Goal: Book appointment/travel/reservation

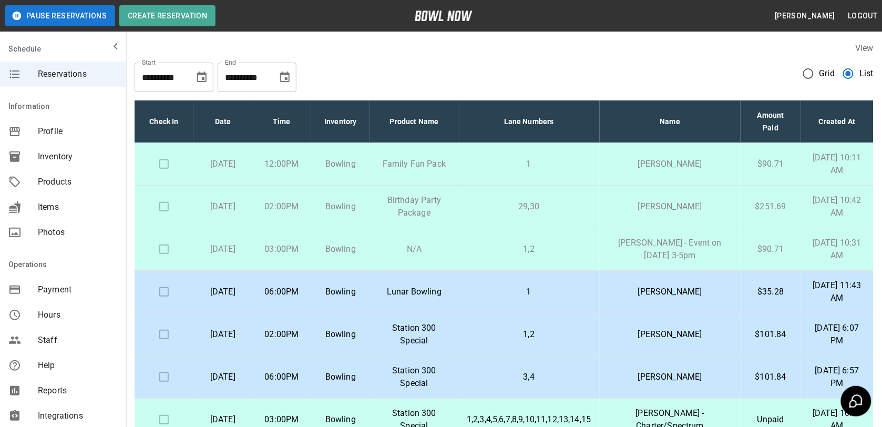
scroll to position [37, 0]
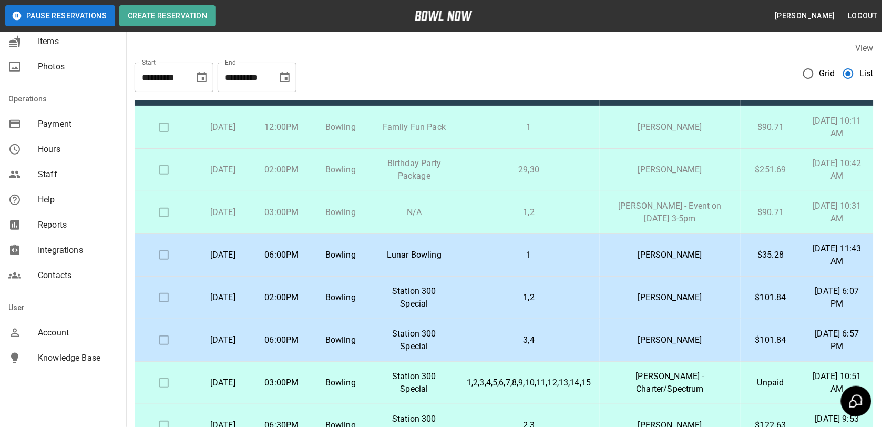
click at [252, 149] on td "[DATE]" at bounding box center [222, 170] width 59 height 43
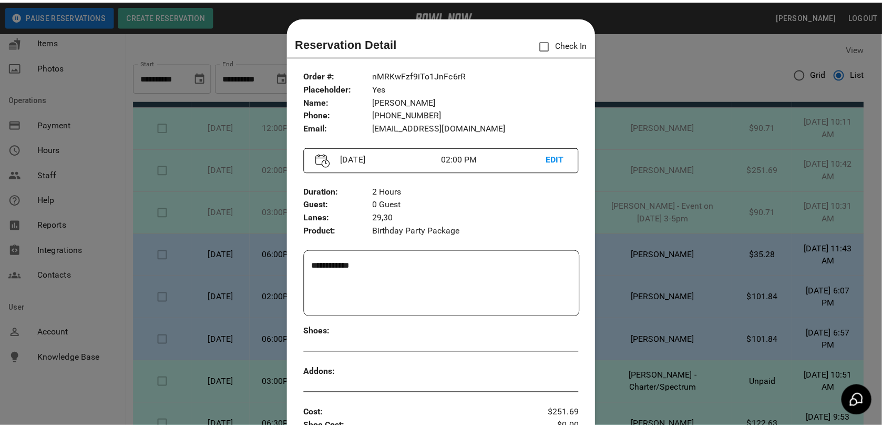
scroll to position [17, 0]
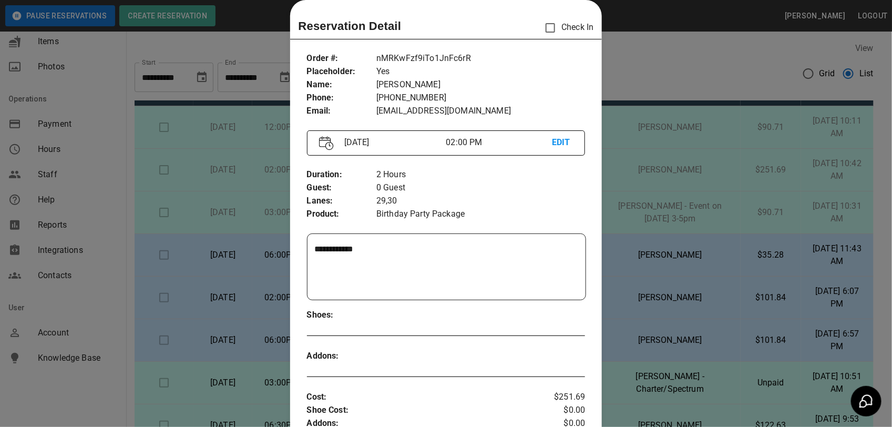
click at [642, 143] on div at bounding box center [446, 213] width 892 height 427
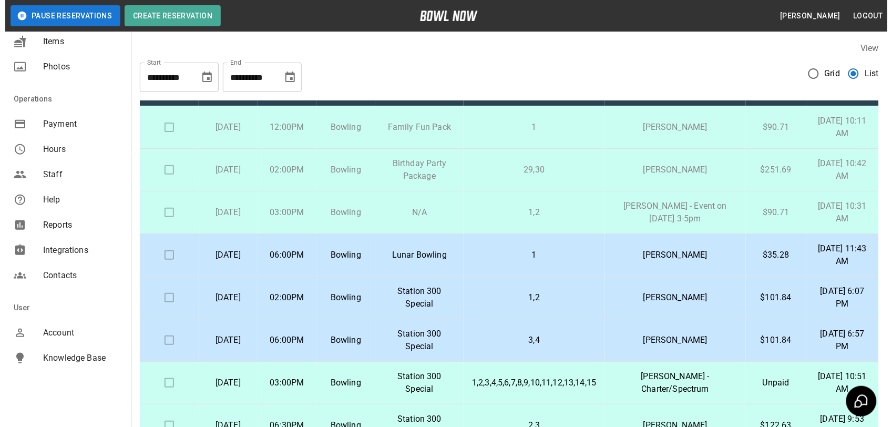
scroll to position [66, 0]
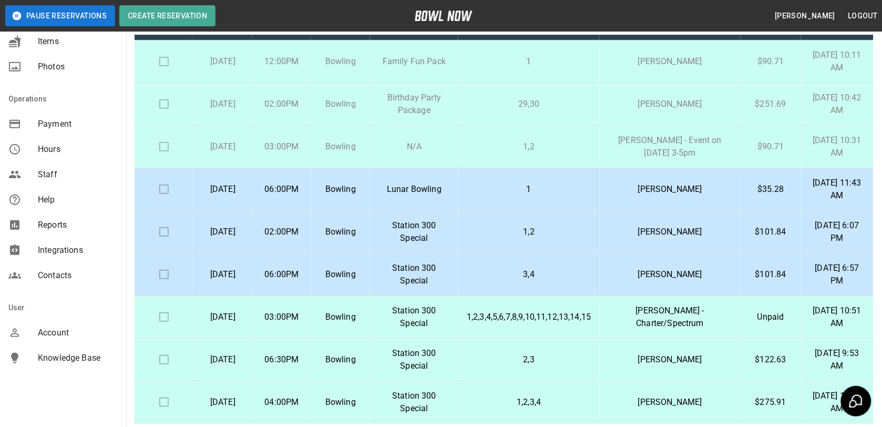
click at [450, 97] on p "Birthday Party Package" at bounding box center [413, 103] width 71 height 25
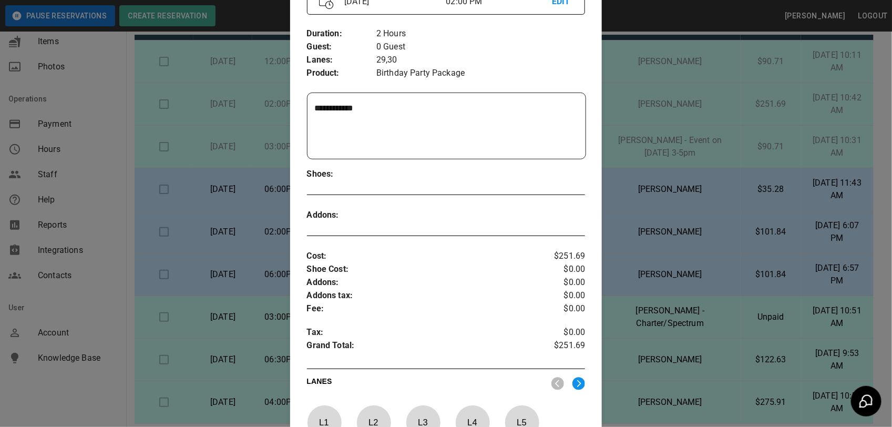
scroll to position [387, 0]
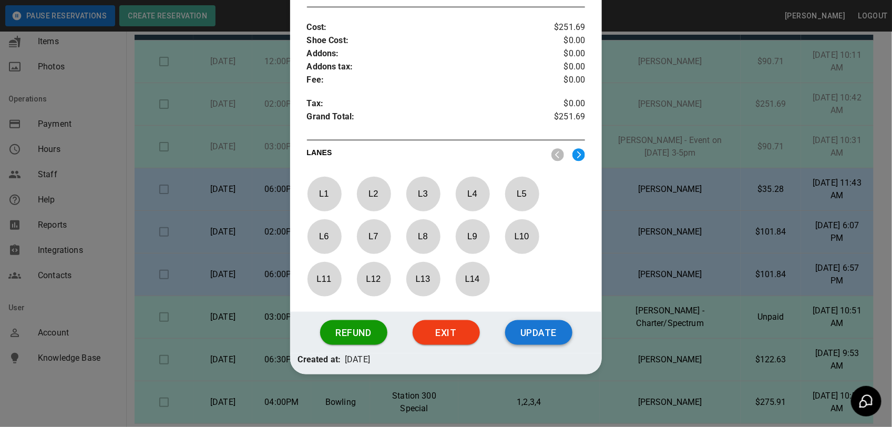
click at [527, 327] on button "Update" at bounding box center [538, 332] width 67 height 25
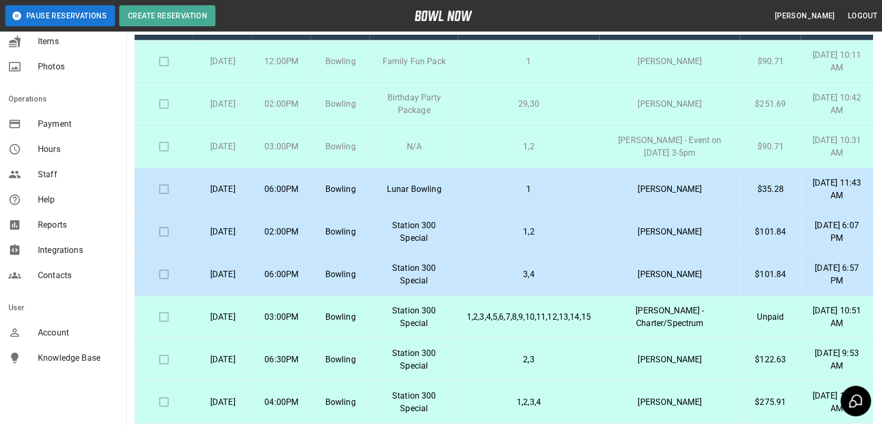
click at [574, 138] on td "1,2" at bounding box center [528, 147] width 141 height 43
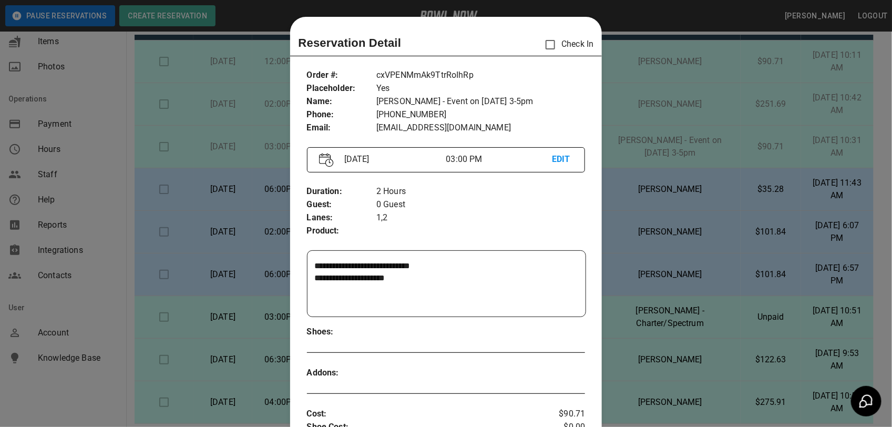
scroll to position [17, 0]
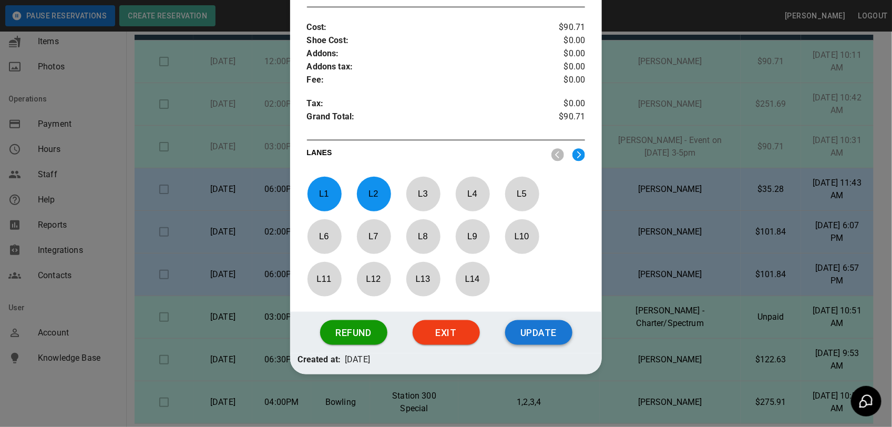
click at [533, 331] on button "Update" at bounding box center [538, 332] width 67 height 25
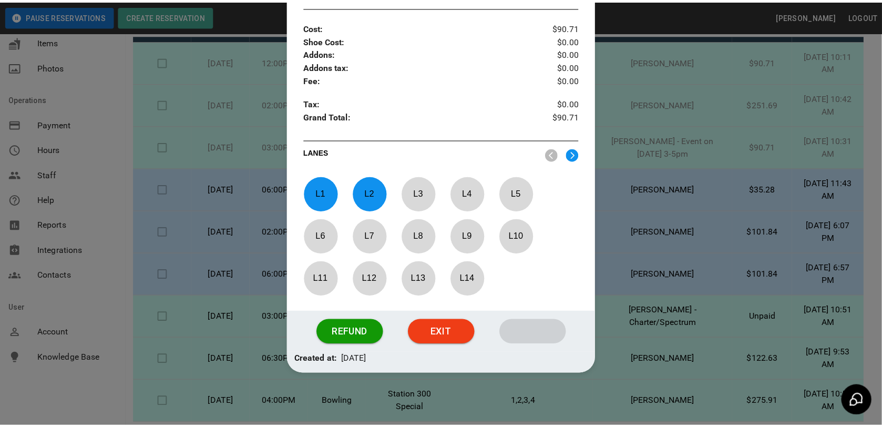
scroll to position [335, 0]
